Goal: Share content

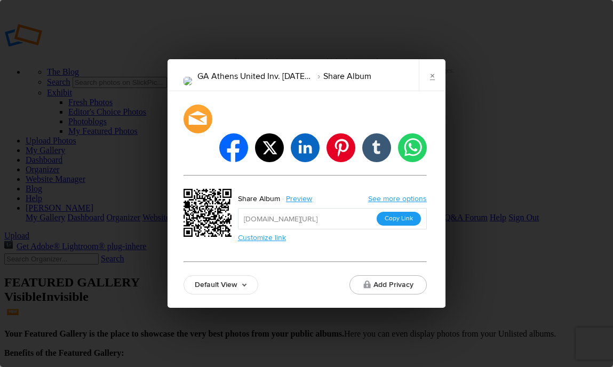
click at [403, 212] on button "Copy Link" at bounding box center [398, 219] width 44 height 14
click at [392, 212] on button "Copy Link" at bounding box center [398, 219] width 44 height 14
click at [393, 212] on button "Copy Link" at bounding box center [398, 219] width 44 height 14
